Goal: Task Accomplishment & Management: Use online tool/utility

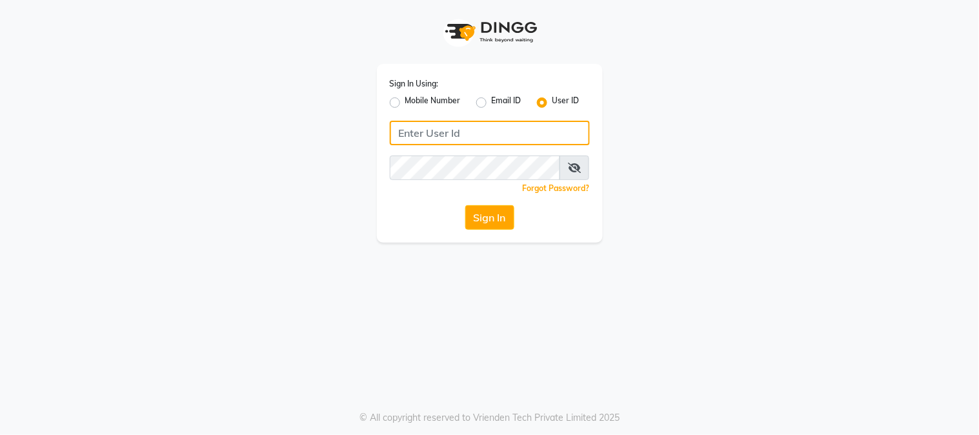
click at [455, 131] on input "Username" at bounding box center [490, 133] width 200 height 25
type input "[PERSON_NAME]"
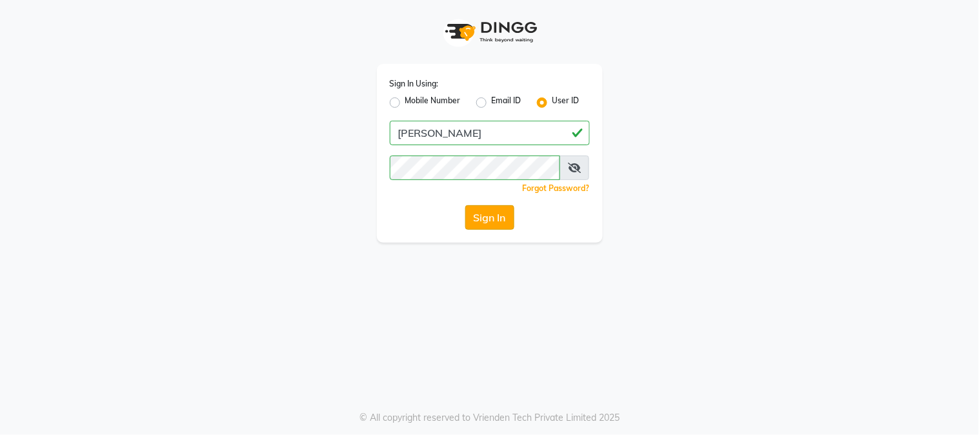
click at [492, 217] on button "Sign In" at bounding box center [489, 217] width 49 height 25
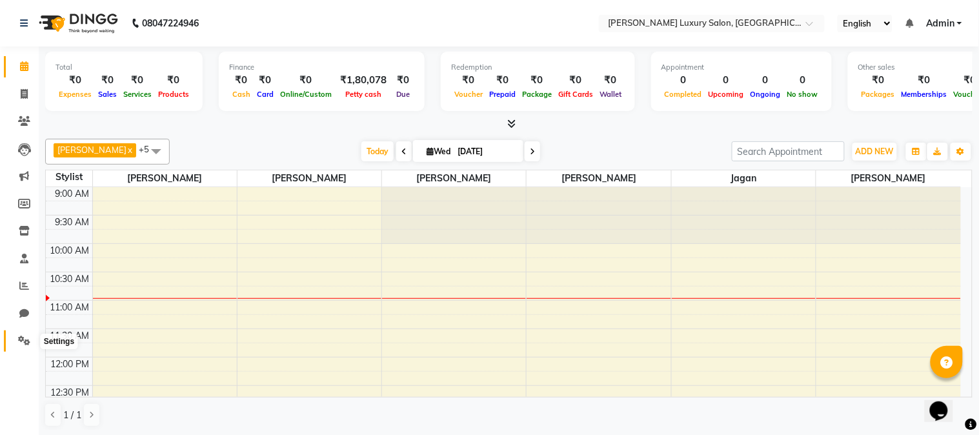
click at [16, 339] on span at bounding box center [24, 341] width 23 height 15
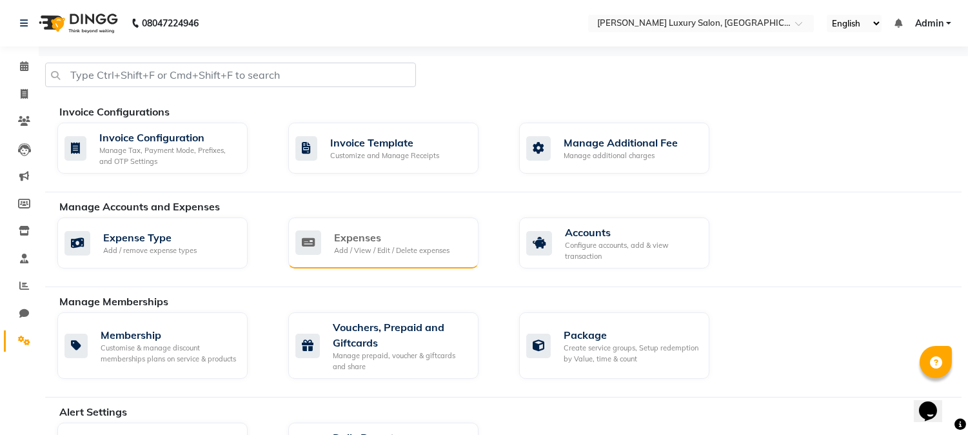
click at [348, 250] on div "Add / View / Edit / Delete expenses" at bounding box center [391, 250] width 115 height 11
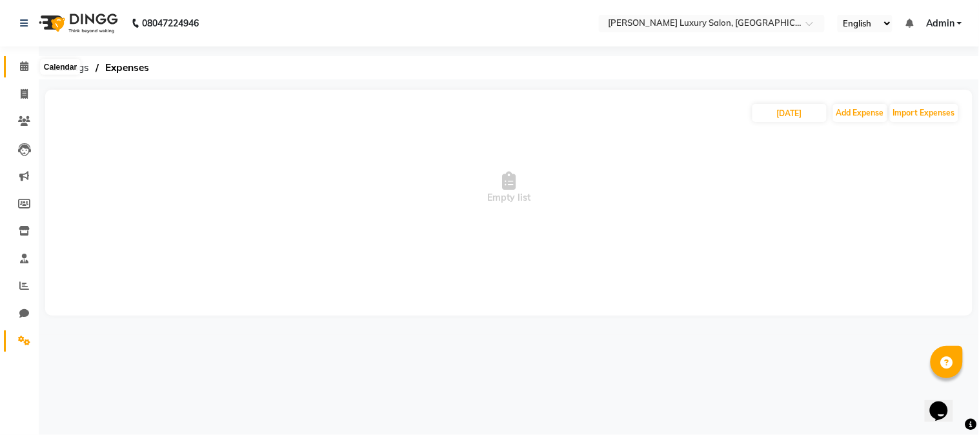
click at [30, 66] on span at bounding box center [24, 66] width 23 height 15
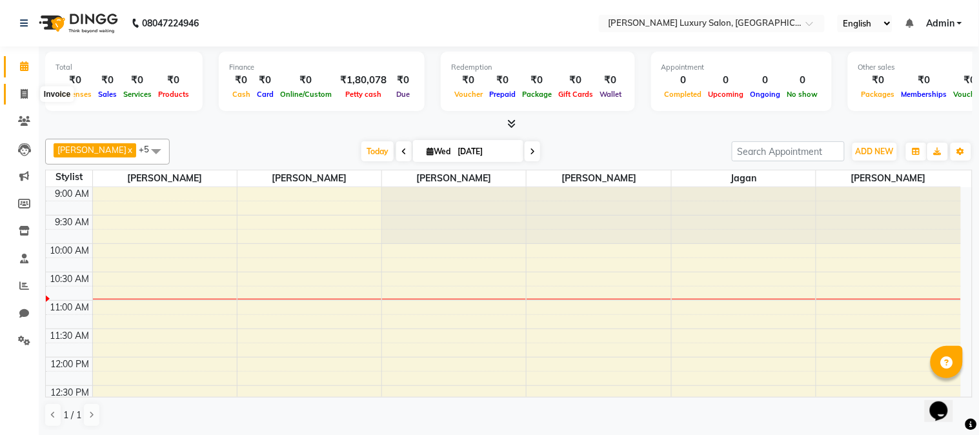
click at [22, 92] on icon at bounding box center [24, 94] width 7 height 10
select select "7752"
select select "service"
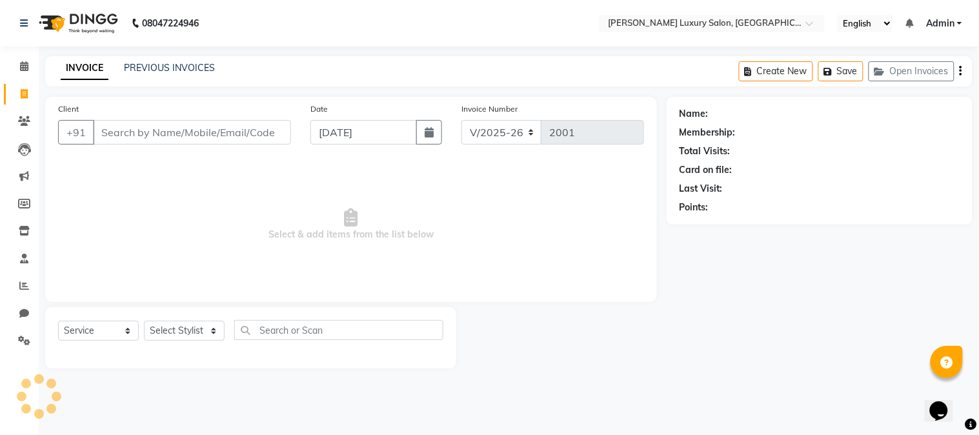
click at [154, 138] on input "Client" at bounding box center [192, 132] width 198 height 25
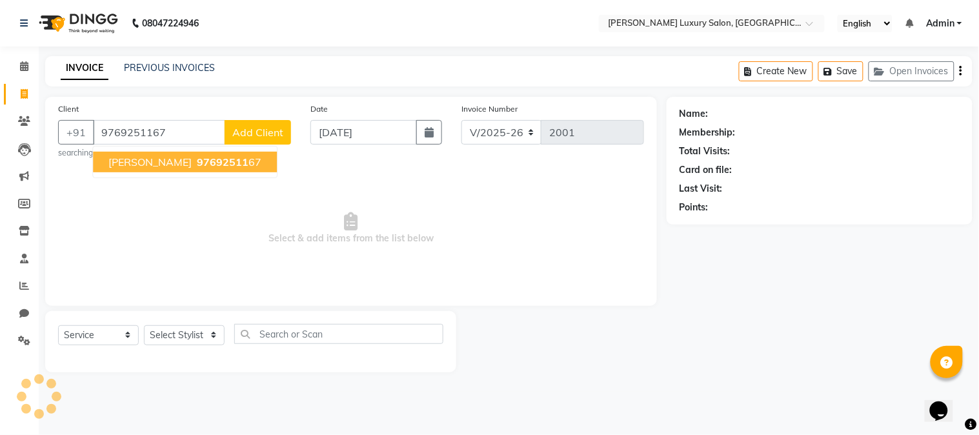
type input "9769251167"
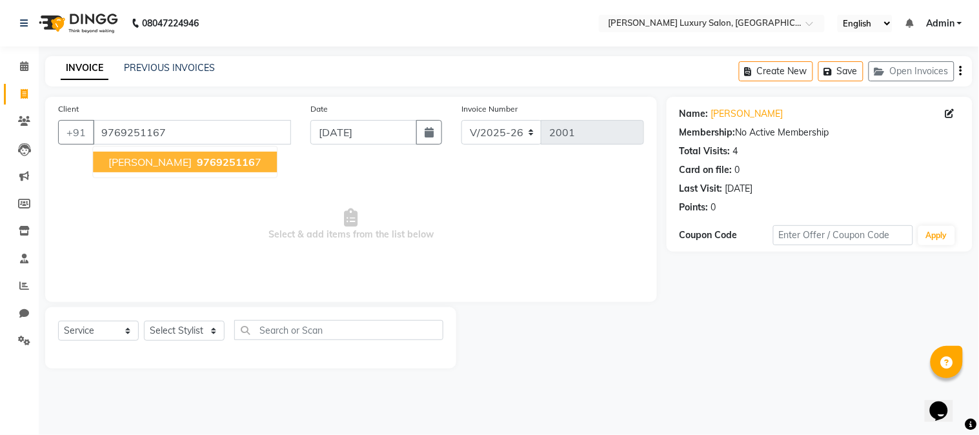
click at [160, 161] on span "[PERSON_NAME]" at bounding box center [149, 161] width 83 height 13
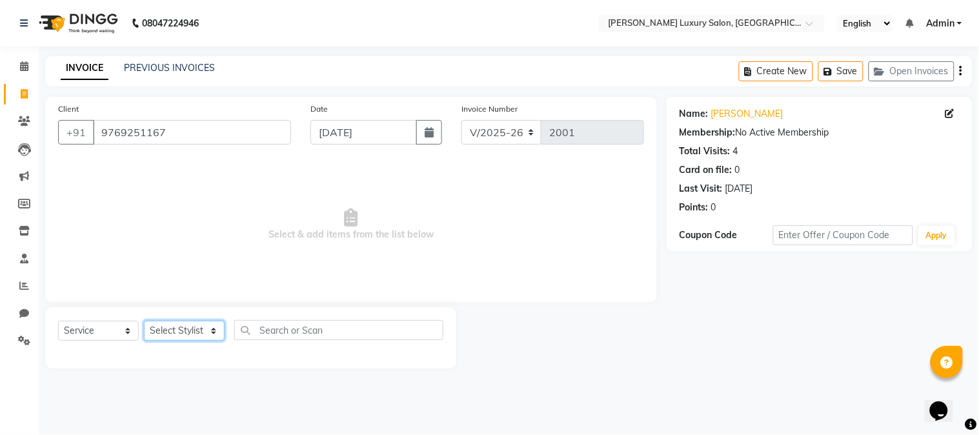
click at [198, 330] on select "Select Stylist [PERSON_NAME] Jagan [PERSON_NAME] [PERSON_NAME] Salon [PERSON_NA…" at bounding box center [184, 331] width 81 height 20
select select "69299"
click at [144, 321] on select "Select Stylist [PERSON_NAME] Jagan [PERSON_NAME] [PERSON_NAME] Salon [PERSON_NA…" at bounding box center [184, 331] width 81 height 20
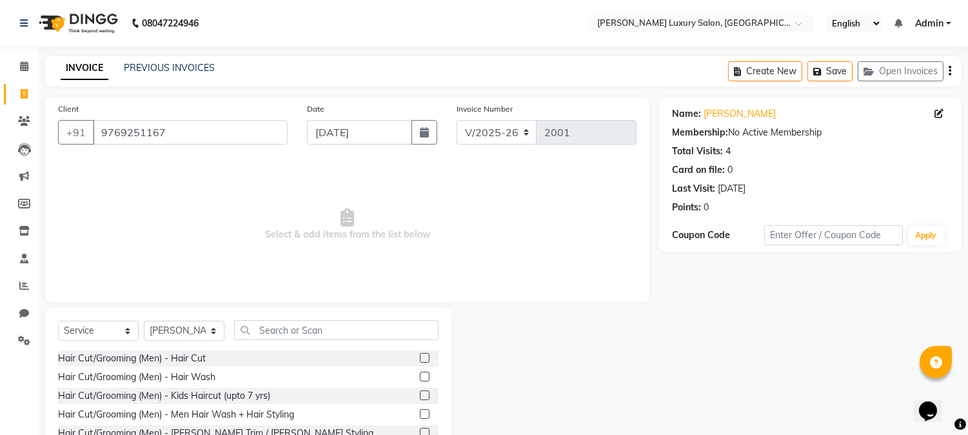
click at [420, 353] on label at bounding box center [425, 358] width 10 height 10
click at [420, 354] on input "checkbox" at bounding box center [424, 358] width 8 height 8
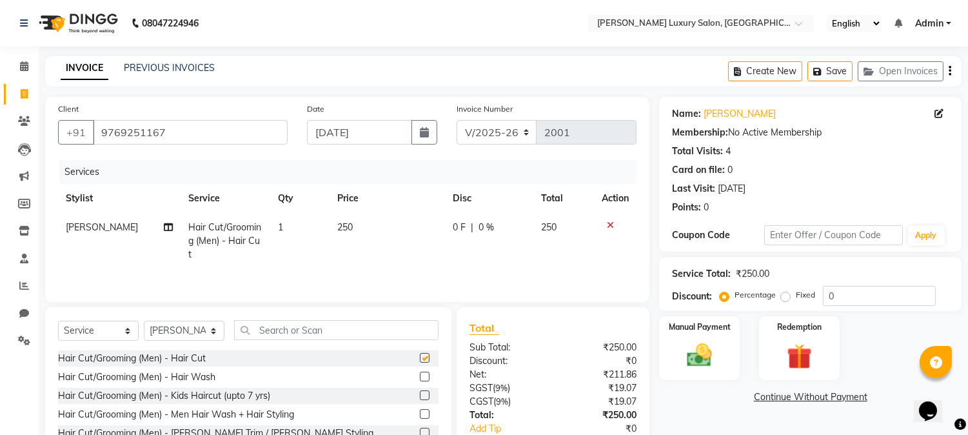
checkbox input "false"
click at [684, 346] on img at bounding box center [700, 356] width 43 height 30
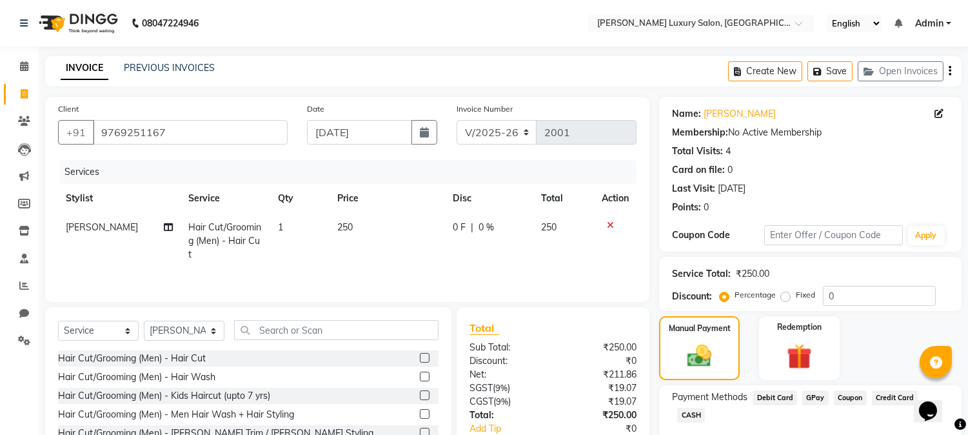
click at [810, 397] on span "GPay" at bounding box center [816, 397] width 26 height 15
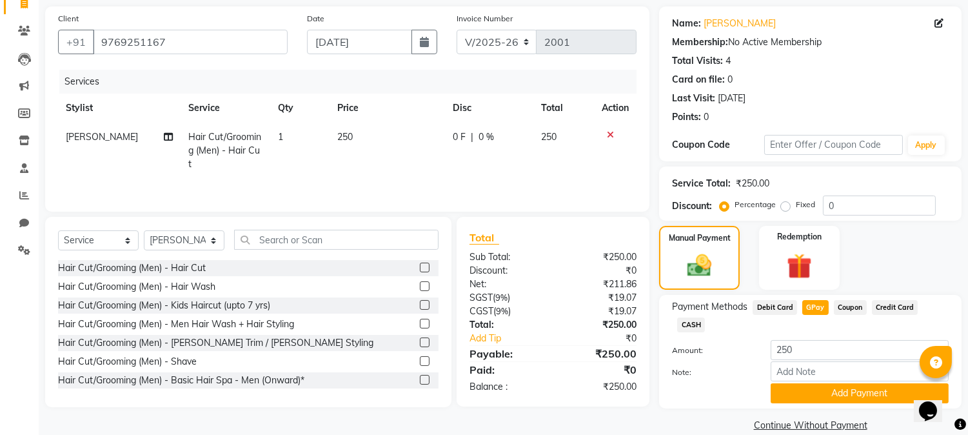
scroll to position [92, 0]
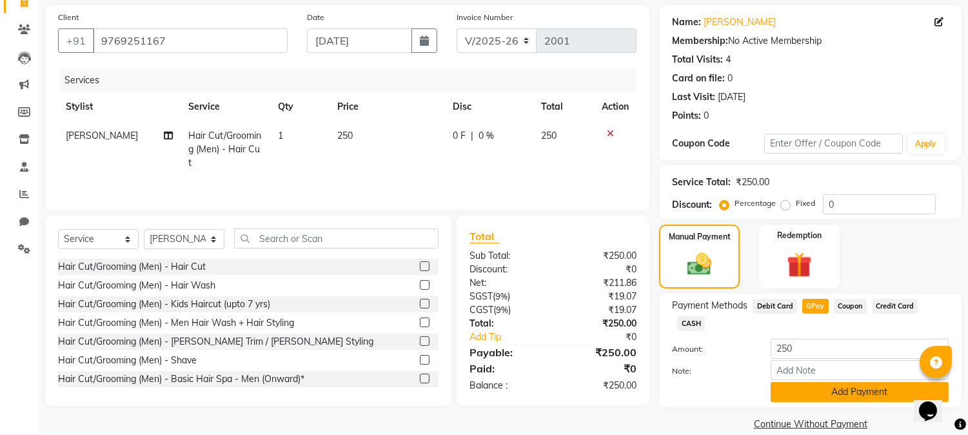
click at [819, 382] on button "Add Payment" at bounding box center [860, 392] width 178 height 20
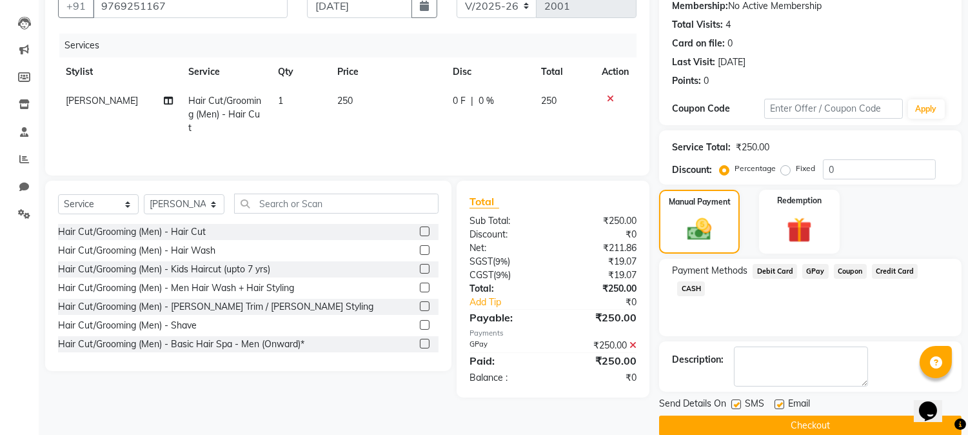
scroll to position [145, 0]
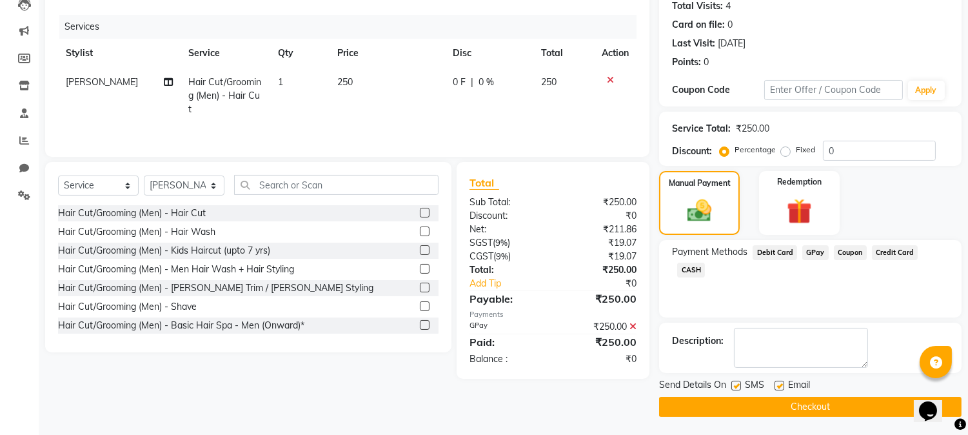
click at [819, 397] on button "Checkout" at bounding box center [810, 407] width 303 height 20
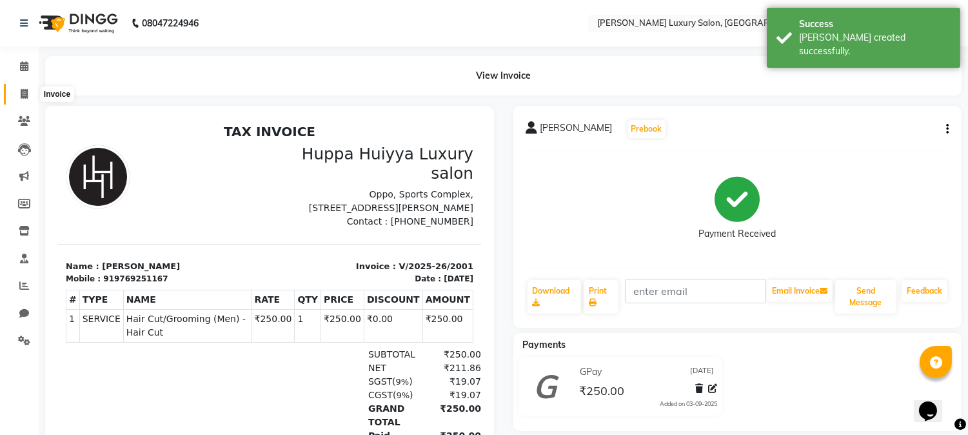
click at [18, 95] on span at bounding box center [24, 94] width 23 height 15
select select "service"
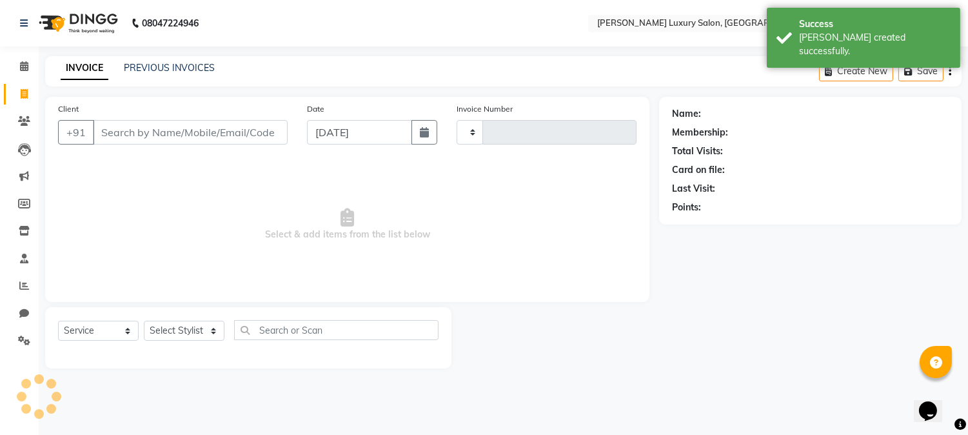
type input "2002"
select select "7752"
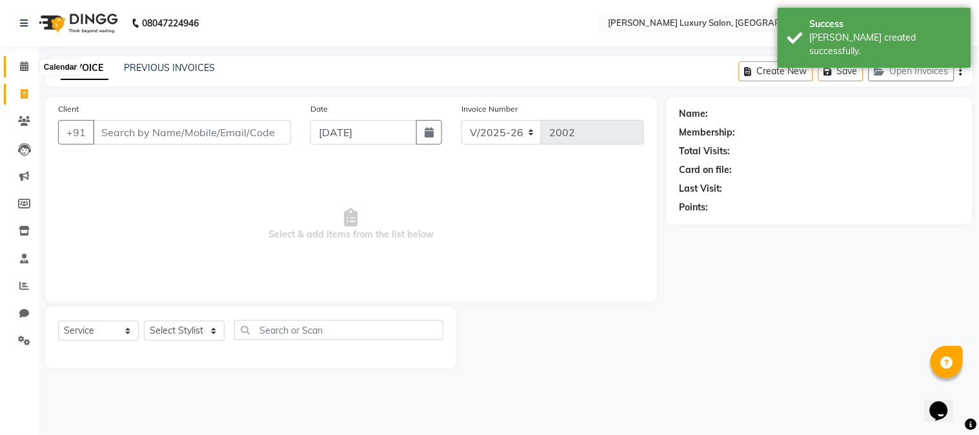
click at [20, 63] on icon at bounding box center [24, 66] width 8 height 10
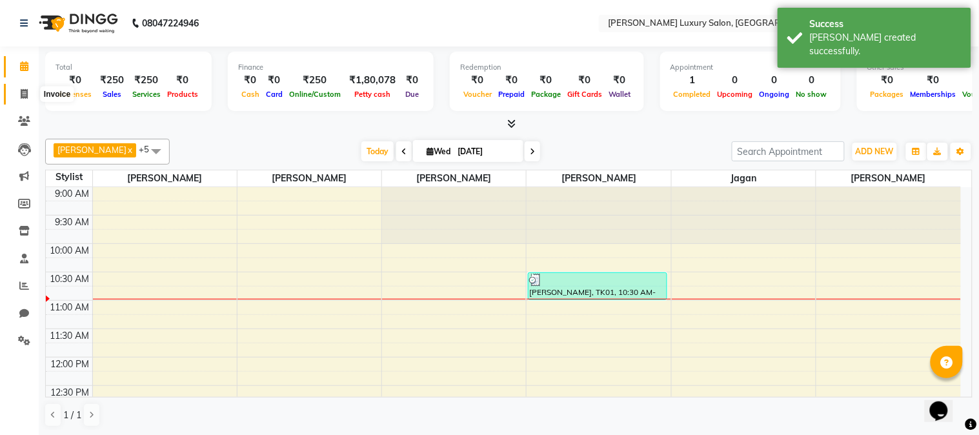
click at [26, 99] on icon at bounding box center [24, 94] width 7 height 10
select select "service"
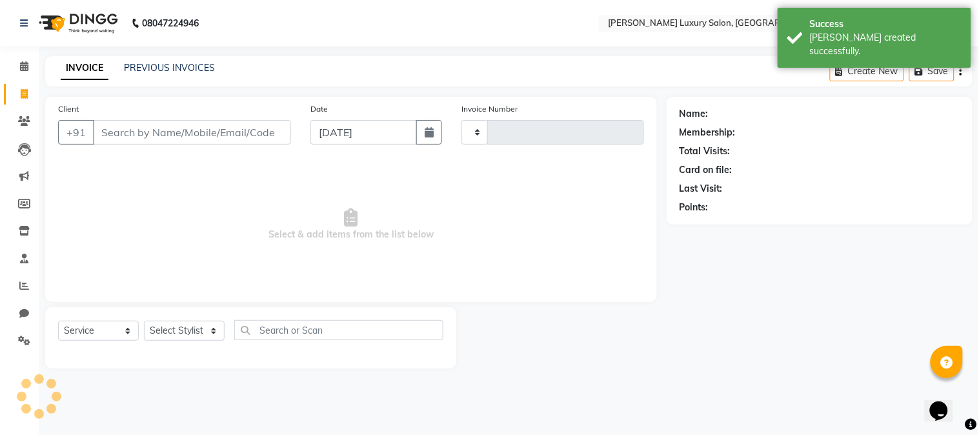
type input "2002"
select select "7752"
